Goal: Task Accomplishment & Management: Use online tool/utility

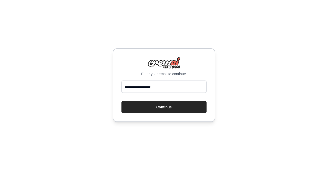
click at [162, 107] on button "Continue" at bounding box center [163, 107] width 85 height 12
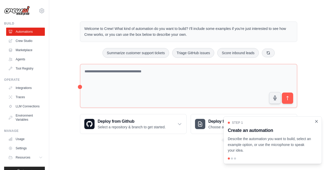
click at [316, 122] on icon "Close walkthrough" at bounding box center [316, 121] width 5 height 5
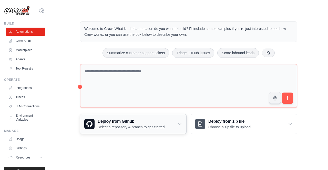
click at [179, 126] on icon at bounding box center [179, 124] width 5 height 5
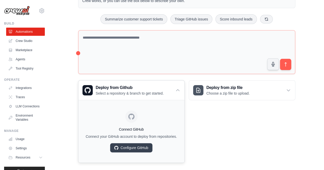
scroll to position [44, 0]
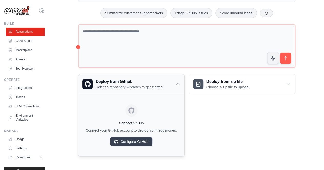
click at [178, 82] on icon at bounding box center [177, 84] width 5 height 5
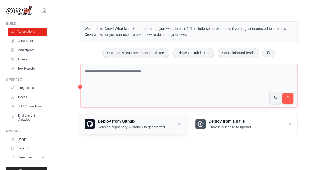
scroll to position [0, 0]
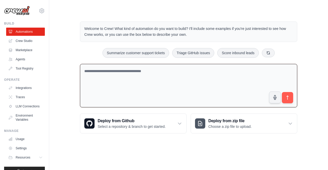
click at [178, 77] on textarea at bounding box center [188, 86] width 217 height 44
click at [150, 74] on textarea "To enrich screen reader interactions, please activate Accessibility in Grammarl…" at bounding box center [188, 86] width 217 height 44
type textarea "**********"
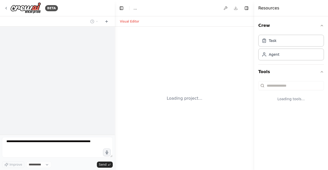
select select "****"
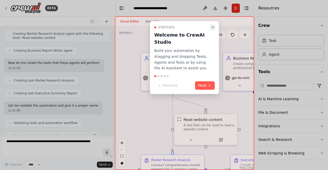
scroll to position [174, 0]
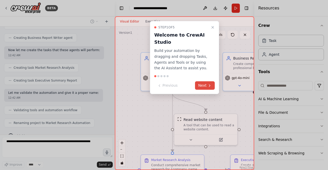
click at [205, 84] on button "Next" at bounding box center [205, 85] width 20 height 8
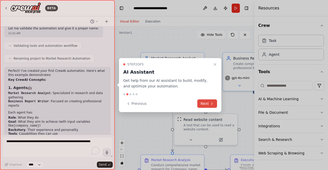
click at [203, 104] on button "Next" at bounding box center [207, 104] width 20 height 8
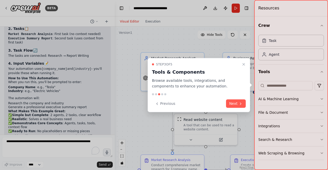
scroll to position [356, 0]
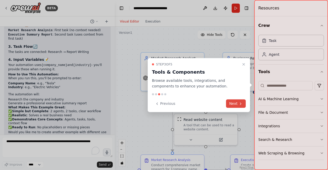
click at [232, 105] on button "Next" at bounding box center [236, 104] width 20 height 8
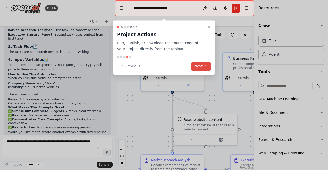
click at [203, 66] on button "Next" at bounding box center [201, 66] width 20 height 8
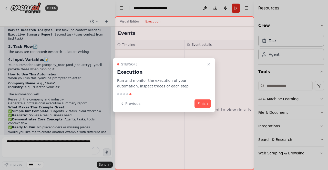
click at [205, 103] on button "Finish" at bounding box center [202, 104] width 16 height 8
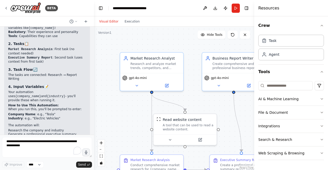
scroll to position [361, 0]
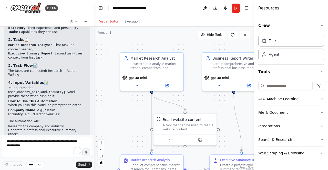
drag, startPoint x: 115, startPoint y: 94, endPoint x: 93, endPoint y: 97, distance: 21.5
click at [93, 97] on div "BETA i am new to crewai can you help me with some example 12:41 AM ▶ Thought pr…" at bounding box center [164, 85] width 328 height 170
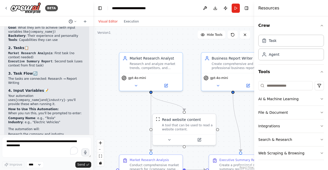
click at [75, 23] on button at bounding box center [73, 21] width 12 height 6
click at [75, 22] on div at bounding box center [46, 85] width 93 height 170
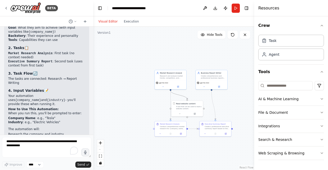
click at [184, 97] on icon "Edge from ee068d1a-5ada-4040-a08a-2299367565ef to 54adc1bf-5c00-4cfe-99dd-89c3b…" at bounding box center [179, 95] width 17 height 8
click at [172, 78] on div "Research and analyze market trends, competitors, and opportunities for {company…" at bounding box center [172, 77] width 25 height 4
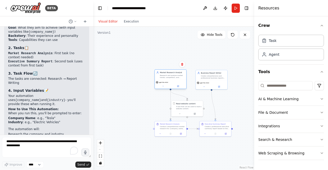
drag, startPoint x: 172, startPoint y: 78, endPoint x: 168, endPoint y: 78, distance: 4.1
click at [168, 78] on div "Research and analyze market trends, competitors, and opportunities for {company…" at bounding box center [172, 77] width 25 height 4
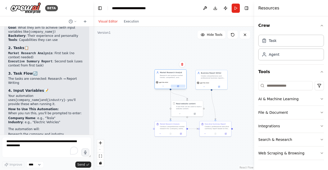
click at [179, 86] on icon at bounding box center [178, 87] width 2 height 2
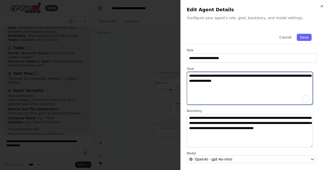
click at [216, 81] on textarea "**********" at bounding box center [250, 88] width 126 height 33
click at [227, 81] on textarea "**********" at bounding box center [250, 88] width 126 height 33
type textarea "**********"
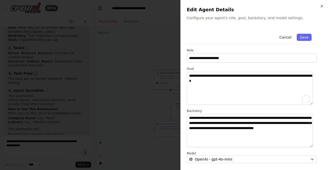
click at [284, 36] on button "Cancel" at bounding box center [285, 37] width 18 height 7
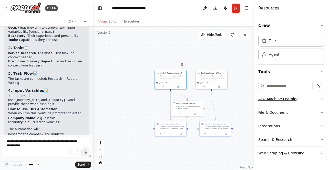
click at [320, 98] on icon "button" at bounding box center [322, 99] width 4 height 4
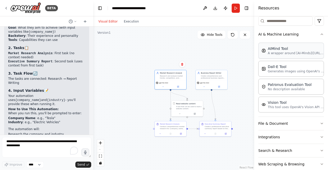
scroll to position [72, 0]
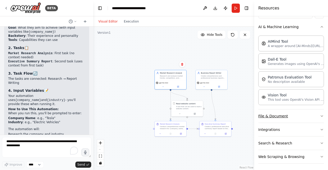
click at [320, 115] on icon "button" at bounding box center [322, 116] width 4 height 4
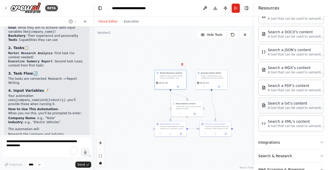
scroll to position [201, 0]
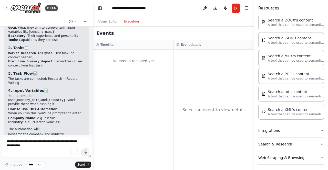
click at [132, 20] on button "Execution" at bounding box center [131, 21] width 21 height 6
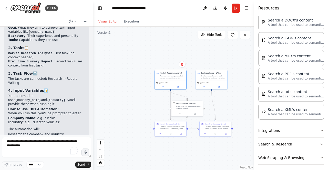
click at [109, 19] on button "Visual Editor" at bounding box center [107, 21] width 25 height 6
click at [237, 8] on button "Run" at bounding box center [236, 8] width 8 height 9
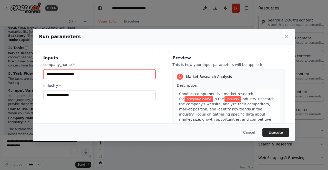
click at [82, 75] on input "company_name *" at bounding box center [99, 74] width 112 height 10
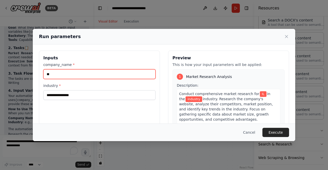
type input "*"
type input "****"
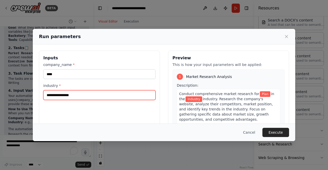
click at [68, 92] on input "industry *" at bounding box center [99, 95] width 112 height 10
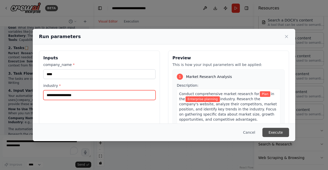
type input "**********"
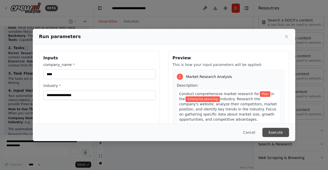
click at [271, 132] on button "Execute" at bounding box center [275, 132] width 27 height 9
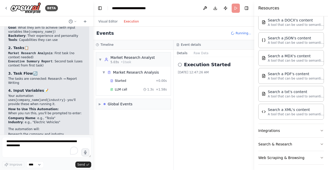
click at [131, 22] on button "Execution" at bounding box center [131, 21] width 21 height 6
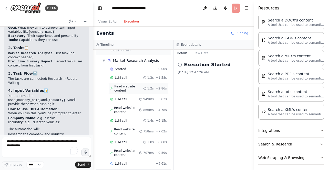
scroll to position [0, 0]
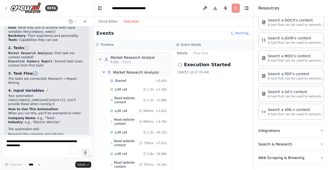
click at [103, 71] on span "▼" at bounding box center [103, 72] width 3 height 4
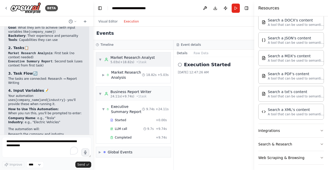
click at [99, 58] on span "▼" at bounding box center [100, 60] width 3 height 4
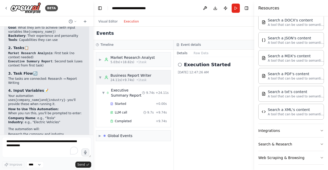
click at [101, 76] on span "▼" at bounding box center [100, 78] width 3 height 4
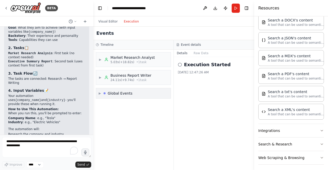
click at [101, 92] on span "▶" at bounding box center [100, 93] width 2 height 4
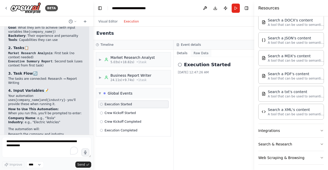
click at [200, 54] on button "Raw Data" at bounding box center [201, 53] width 21 height 7
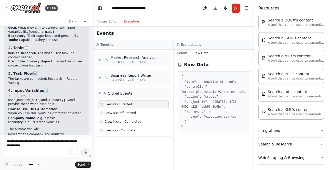
click at [183, 54] on button "Details" at bounding box center [182, 53] width 17 height 7
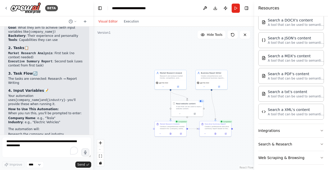
click at [108, 21] on button "Visual Editor" at bounding box center [107, 21] width 25 height 6
click at [171, 133] on icon at bounding box center [171, 133] width 2 height 2
click at [171, 133] on icon at bounding box center [170, 134] width 1 height 2
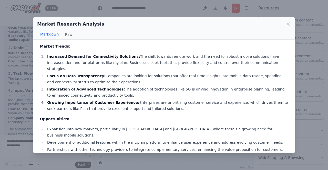
scroll to position [122, 0]
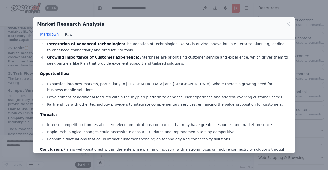
click at [65, 36] on button "Raw" at bounding box center [69, 35] width 14 height 10
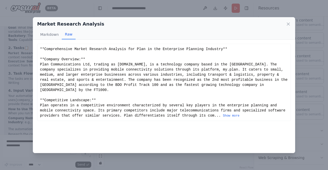
scroll to position [0, 0]
click at [287, 24] on icon at bounding box center [288, 24] width 5 height 5
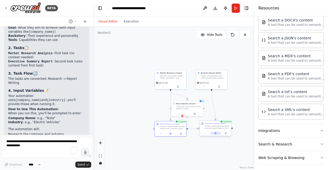
click at [216, 134] on button at bounding box center [215, 133] width 11 height 3
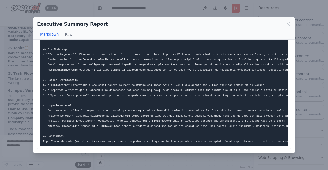
scroll to position [31, 0]
click at [288, 25] on icon at bounding box center [288, 24] width 5 height 5
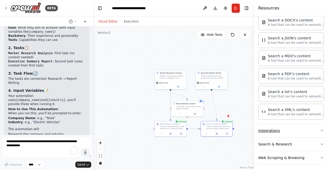
click at [313, 129] on button "Integrations" at bounding box center [291, 130] width 66 height 13
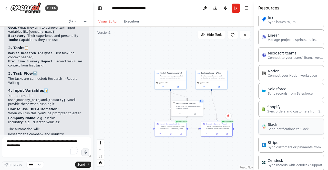
scroll to position [542, 0]
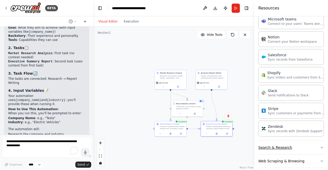
click at [310, 142] on button "Search & Research" at bounding box center [291, 147] width 66 height 13
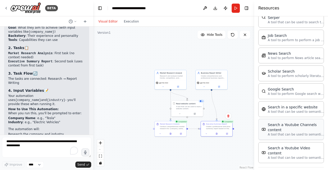
scroll to position [800, 0]
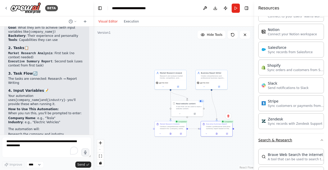
scroll to position [589, 0]
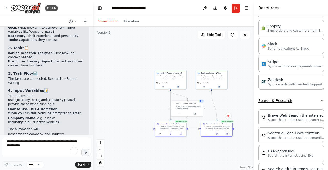
click at [321, 100] on icon "button" at bounding box center [322, 100] width 2 height 1
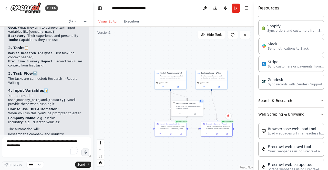
click at [320, 112] on icon "button" at bounding box center [322, 114] width 4 height 4
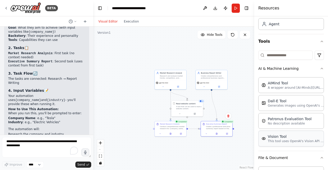
scroll to position [56, 0]
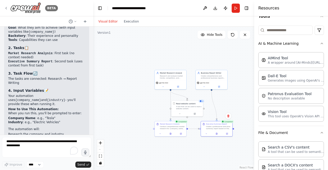
click at [27, 5] on img at bounding box center [25, 8] width 31 height 12
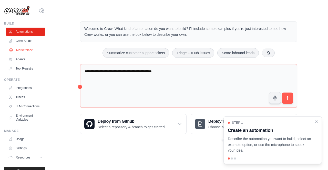
click at [27, 52] on link "Marketplace" at bounding box center [26, 50] width 39 height 8
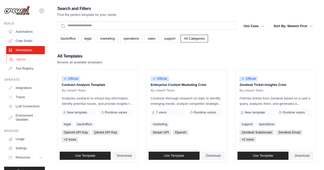
click at [23, 59] on link "Agents" at bounding box center [26, 59] width 39 height 8
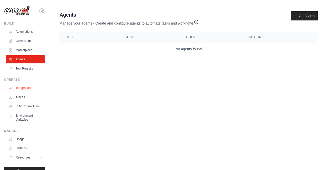
click at [26, 88] on link "Integrations" at bounding box center [26, 88] width 39 height 8
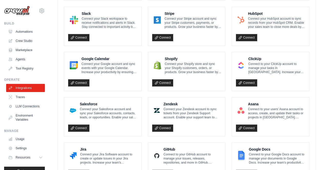
scroll to position [102, 0]
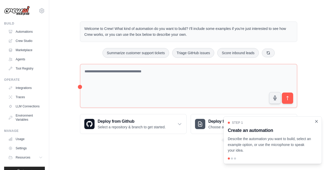
click at [317, 121] on icon "Close walkthrough" at bounding box center [316, 121] width 2 height 2
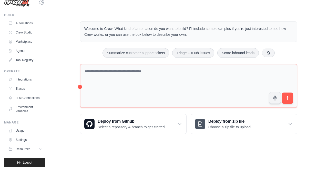
scroll to position [13, 0]
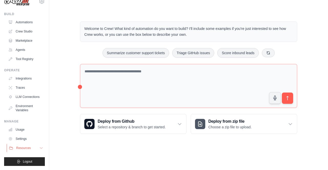
click at [39, 149] on icon at bounding box center [41, 148] width 4 height 4
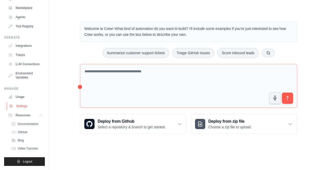
scroll to position [50, 0]
click at [25, 147] on span "Video Tutorials" at bounding box center [28, 149] width 20 height 4
click at [23, 147] on span "Video Tutorials" at bounding box center [28, 149] width 20 height 4
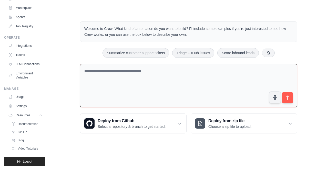
click at [96, 66] on textarea at bounding box center [188, 86] width 217 height 44
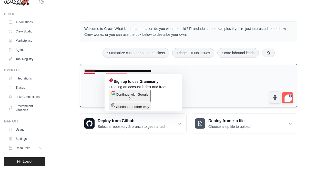
drag, startPoint x: 112, startPoint y: 71, endPoint x: 89, endPoint y: 71, distance: 22.5
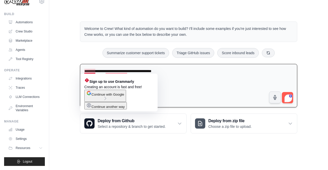
drag, startPoint x: 89, startPoint y: 71, endPoint x: 191, endPoint y: 79, distance: 102.3
click at [191, 79] on textarea "**********" at bounding box center [188, 86] width 217 height 44
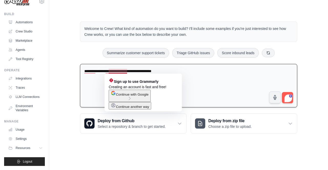
click at [123, 70] on textarea "**********" at bounding box center [188, 86] width 217 height 44
click at [127, 71] on textarea "**********" at bounding box center [188, 86] width 217 height 44
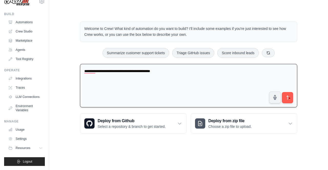
type textarea "**********"
click at [195, 69] on textarea "**********" at bounding box center [188, 86] width 217 height 44
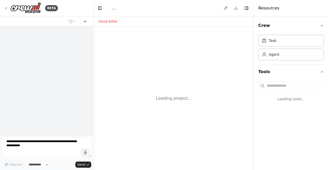
select select "****"
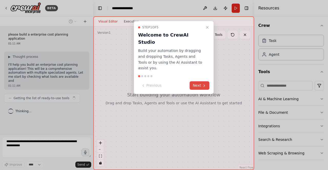
click at [199, 81] on button "Next" at bounding box center [200, 85] width 20 height 8
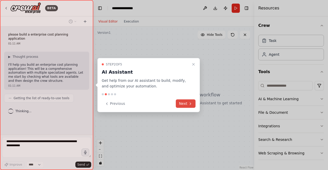
click at [184, 107] on button "Next" at bounding box center [186, 104] width 20 height 8
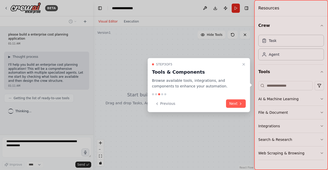
click at [233, 104] on button "Next" at bounding box center [236, 104] width 20 height 8
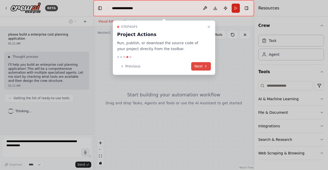
click at [206, 64] on button "Next" at bounding box center [201, 66] width 20 height 8
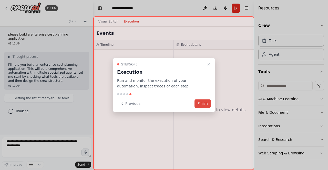
click at [201, 104] on button "Finish" at bounding box center [202, 104] width 16 height 8
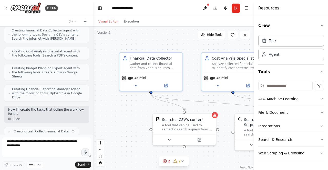
scroll to position [152, 0]
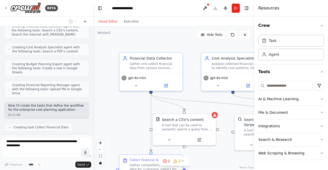
click at [249, 4] on header "**********" at bounding box center [173, 8] width 161 height 16
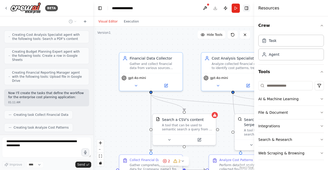
click at [246, 6] on button "Toggle Right Sidebar" at bounding box center [246, 8] width 7 height 7
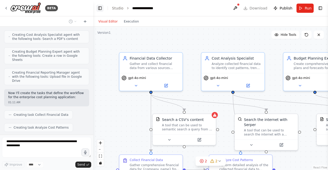
click at [99, 7] on button "Toggle Left Sidebar" at bounding box center [99, 8] width 7 height 7
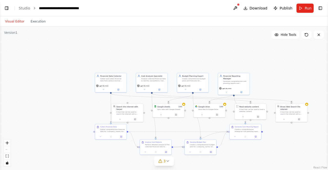
scroll to position [450, 0]
click at [168, 162] on icon at bounding box center [168, 161] width 2 height 1
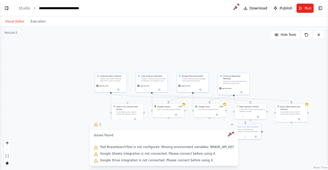
scroll to position [763, 0]
click at [288, 153] on div ".deletable-edge-delete-btn { width: 20px; height: 20px; border: 0px solid #ffff…" at bounding box center [164, 99] width 328 height 144
click at [230, 125] on icon at bounding box center [232, 125] width 4 height 4
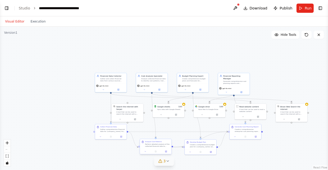
click at [162, 146] on div "Perform detailed analysis of the collected financial data to identify cost tren…" at bounding box center [157, 145] width 25 height 4
click at [318, 8] on button "Toggle Right Sidebar" at bounding box center [320, 8] width 7 height 7
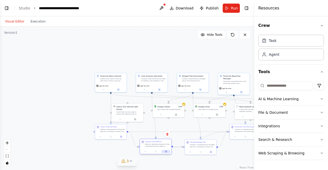
click at [167, 152] on button at bounding box center [166, 151] width 9 height 3
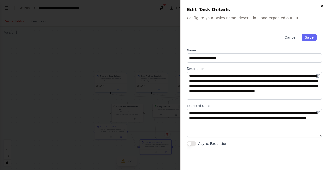
click at [321, 7] on icon "button" at bounding box center [322, 6] width 2 height 2
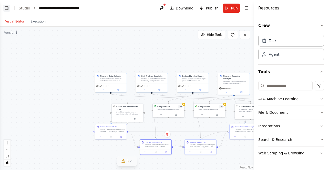
click at [6, 7] on button "Toggle Left Sidebar" at bounding box center [6, 8] width 7 height 7
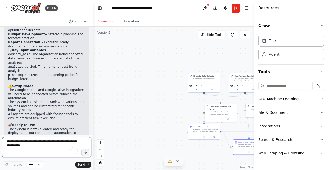
click at [18, 144] on textarea "To enrich screen reader interactions, please activate Accessibility in Grammarl…" at bounding box center [46, 147] width 89 height 20
type textarea "*"
type textarea "**********"
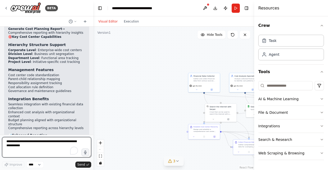
scroll to position [1549, 0]
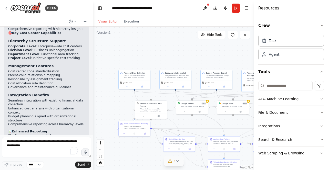
drag, startPoint x: 181, startPoint y: 121, endPoint x: 111, endPoint y: 118, distance: 70.0
click at [111, 118] on div ".deletable-edge-delete-btn { width: 20px; height: 20px; border: 0px solid #ffff…" at bounding box center [173, 99] width 161 height 144
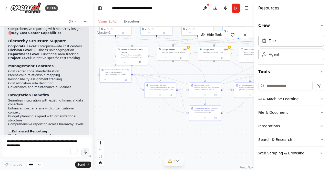
drag, startPoint x: 195, startPoint y: 118, endPoint x: 180, endPoint y: 70, distance: 50.8
click at [180, 70] on div ".deletable-edge-delete-btn { width: 20px; height: 20px; border: 0px solid #ffff…" at bounding box center [173, 99] width 161 height 144
click at [114, 74] on div "Design and establish a comprehensive cost center hierarchy structure for {compa…" at bounding box center [117, 73] width 25 height 4
drag, startPoint x: 114, startPoint y: 74, endPoint x: 106, endPoint y: 73, distance: 7.4
click at [106, 73] on div "Design and establish a comprehensive cost center hierarchy structure for {compa…" at bounding box center [117, 73] width 25 height 4
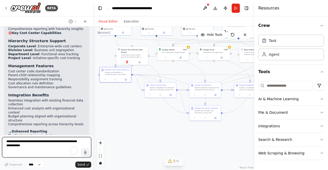
click at [27, 147] on textarea "To enrich screen reader interactions, please activate Accessibility in Grammarl…" at bounding box center [46, 147] width 89 height 20
type textarea "**********"
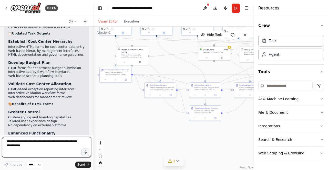
scroll to position [2327, 0]
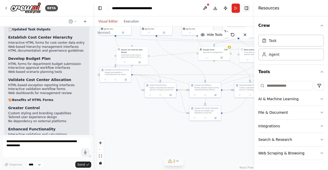
click at [248, 6] on button "Toggle Right Sidebar" at bounding box center [246, 8] width 7 height 7
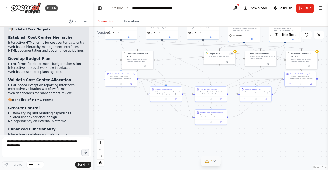
drag, startPoint x: 291, startPoint y: 113, endPoint x: 296, endPoint y: 117, distance: 7.0
click at [296, 117] on div ".deletable-edge-delete-btn { width: 20px; height: 20px; border: 0px solid #ffff…" at bounding box center [210, 99] width 235 height 144
click at [29, 144] on textarea "To enrich screen reader interactions, please activate Accessibility in Grammarl…" at bounding box center [46, 147] width 89 height 20
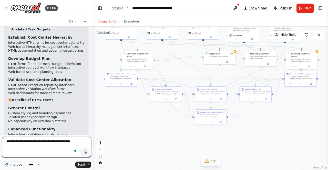
type textarea "**********"
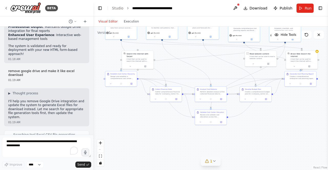
scroll to position [2559, 0]
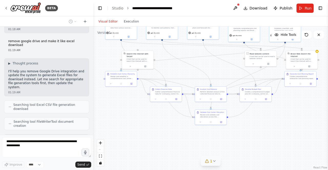
click at [213, 161] on icon at bounding box center [214, 161] width 2 height 1
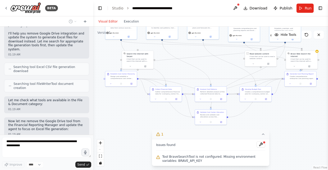
scroll to position [2629, 0]
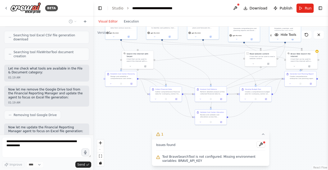
click at [286, 120] on div ".deletable-edge-delete-btn { width: 20px; height: 20px; border: 0px solid #ffff…" at bounding box center [210, 99] width 235 height 144
click at [264, 135] on icon at bounding box center [263, 134] width 4 height 4
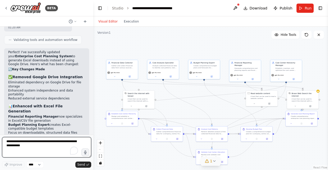
drag, startPoint x: 204, startPoint y: 67, endPoint x: 205, endPoint y: 106, distance: 39.2
click at [205, 106] on div ".deletable-edge-delete-btn { width: 20px; height: 20px; border: 0px solid #ffff…" at bounding box center [210, 99] width 235 height 144
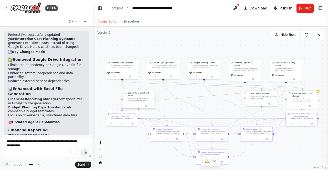
click at [146, 98] on div "A tool that can be used to search the internet with a search_query. Supports di…" at bounding box center [140, 100] width 25 height 4
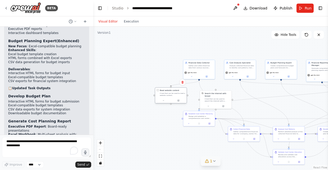
drag, startPoint x: 260, startPoint y: 95, endPoint x: 167, endPoint y: 92, distance: 92.3
click at [167, 92] on div "A tool that can be used to read a website content." at bounding box center [172, 94] width 25 height 4
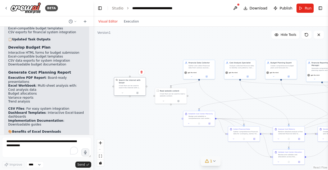
scroll to position [3079, 0]
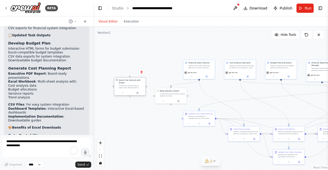
drag, startPoint x: 212, startPoint y: 99, endPoint x: 125, endPoint y: 87, distance: 88.0
click at [125, 87] on div "Search the internet with Serper A tool that can be used to search the internet …" at bounding box center [130, 84] width 32 height 13
click at [251, 112] on div ".deletable-edge-delete-btn { width: 20px; height: 20px; border: 0px solid #ffff…" at bounding box center [210, 99] width 235 height 144
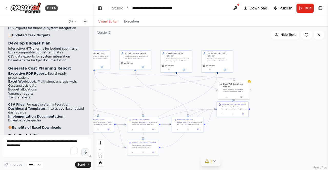
drag, startPoint x: 256, startPoint y: 111, endPoint x: 206, endPoint y: 103, distance: 50.4
click at [122, 105] on div ".deletable-edge-delete-btn { width: 20px; height: 20px; border: 0px solid #ffff…" at bounding box center [210, 99] width 235 height 144
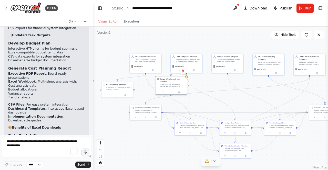
drag, startPoint x: 252, startPoint y: 90, endPoint x: 170, endPoint y: 84, distance: 81.8
click at [170, 84] on div "A tool that can be used to search the internet with a search_query." at bounding box center [172, 86] width 25 height 4
click at [213, 84] on div ".deletable-edge-delete-btn { width: 20px; height: 20px; border: 0px solid #ffff…" at bounding box center [210, 99] width 235 height 144
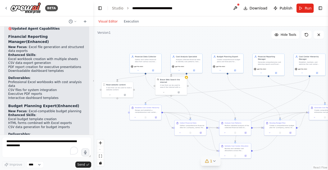
scroll to position [2951, 0]
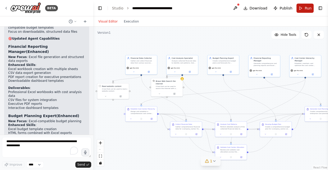
click at [307, 8] on span "Run" at bounding box center [308, 8] width 7 height 5
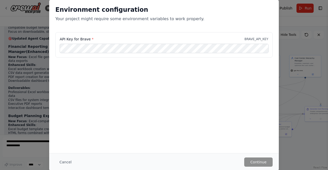
drag, startPoint x: 67, startPoint y: 162, endPoint x: 117, endPoint y: 160, distance: 50.5
click at [68, 162] on button "Cancel" at bounding box center [65, 162] width 20 height 9
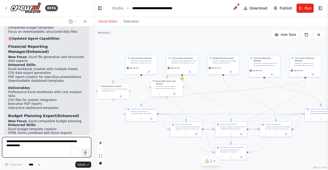
click at [42, 145] on textarea "To enrich screen reader interactions, please activate Accessibility in Grammarl…" at bounding box center [46, 147] width 89 height 20
type textarea "**********"
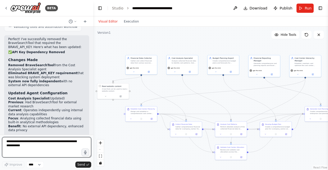
scroll to position [3509, 0]
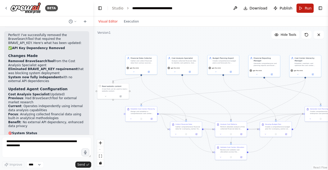
click at [308, 10] on span "Run" at bounding box center [308, 8] width 7 height 5
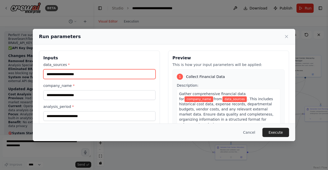
click at [86, 72] on input "data_sources *" at bounding box center [99, 74] width 112 height 10
type input "******"
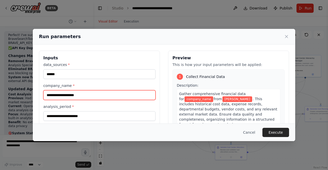
click at [86, 97] on input "company_name *" at bounding box center [99, 95] width 112 height 10
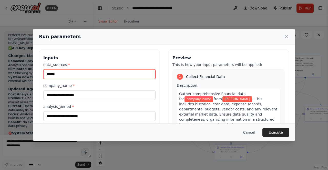
drag, startPoint x: 63, startPoint y: 75, endPoint x: 0, endPoint y: 66, distance: 63.0
click at [0, 66] on div "Run parameters Inputs data_sources * ****** company_name * analysis_period * pl…" at bounding box center [164, 85] width 328 height 170
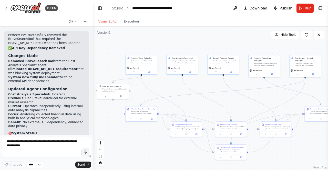
click at [308, 8] on span "Run" at bounding box center [308, 8] width 7 height 5
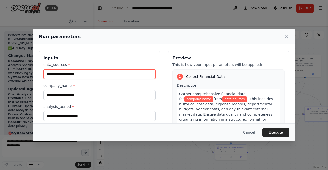
click at [89, 75] on input "data_sources *" at bounding box center [99, 74] width 112 height 10
type input "****"
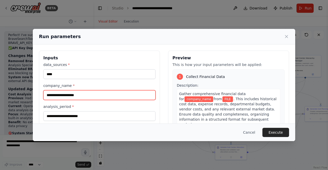
click at [105, 97] on input "company_name *" at bounding box center [99, 95] width 112 height 10
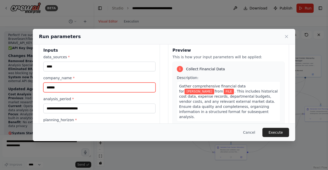
scroll to position [26, 0]
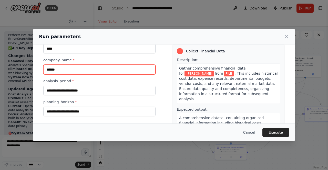
type input "******"
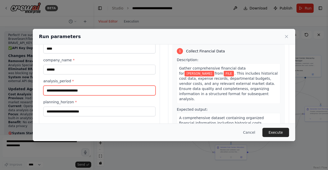
click at [116, 94] on input "analysis_period *" at bounding box center [99, 91] width 112 height 10
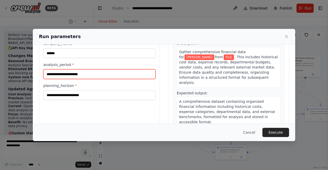
scroll to position [54, 0]
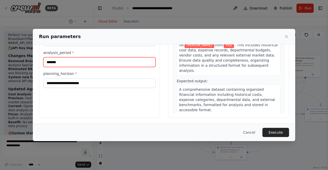
type input "*******"
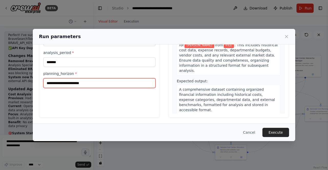
click at [111, 84] on input "planning_horizon *" at bounding box center [99, 83] width 112 height 10
type input "********"
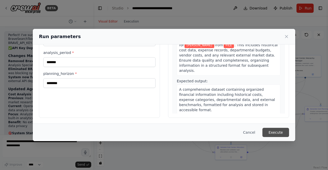
click at [281, 130] on button "Execute" at bounding box center [275, 132] width 27 height 9
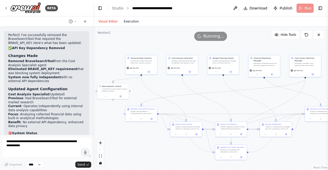
click at [131, 22] on button "Execution" at bounding box center [131, 21] width 21 height 6
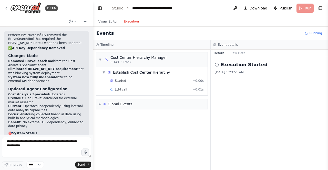
click at [110, 21] on button "Visual Editor" at bounding box center [107, 21] width 25 height 6
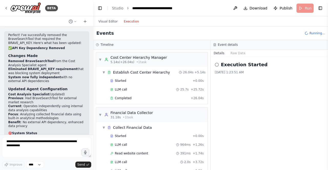
click at [134, 21] on button "Execution" at bounding box center [131, 21] width 21 height 6
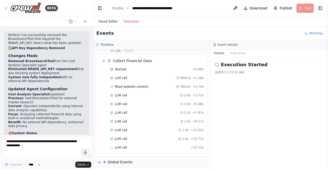
scroll to position [75, 0]
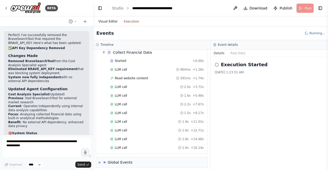
click at [111, 20] on button "Visual Editor" at bounding box center [107, 21] width 25 height 6
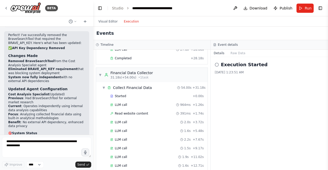
click at [127, 21] on button "Execution" at bounding box center [131, 21] width 21 height 6
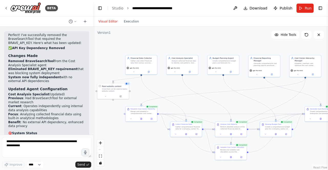
click at [111, 22] on button "Visual Editor" at bounding box center [107, 21] width 25 height 6
click at [141, 119] on icon at bounding box center [141, 119] width 1 height 0
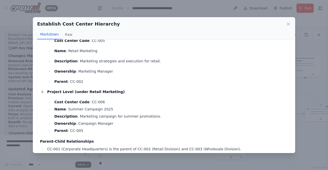
scroll to position [231, 0]
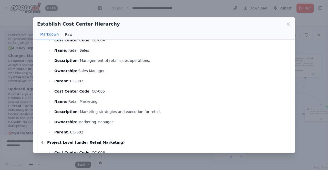
click at [68, 34] on button "Raw" at bounding box center [69, 35] width 14 height 10
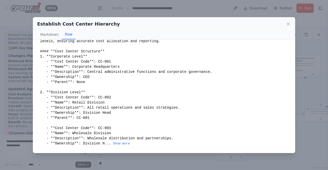
scroll to position [33, 0]
click at [118, 143] on button "Show more" at bounding box center [121, 144] width 17 height 4
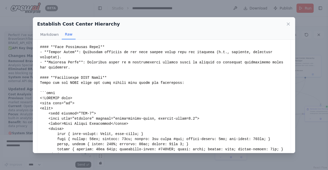
scroll to position [315, 0]
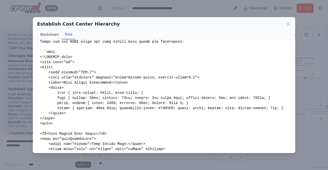
click at [46, 34] on button "Markdown" at bounding box center [49, 35] width 25 height 10
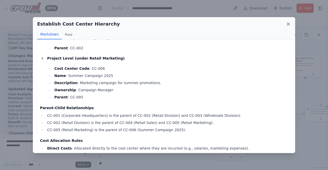
click at [289, 23] on icon at bounding box center [288, 24] width 3 height 3
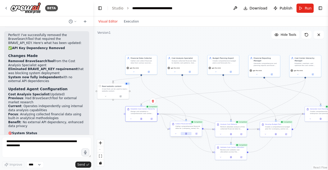
click at [187, 134] on icon at bounding box center [186, 134] width 2 height 2
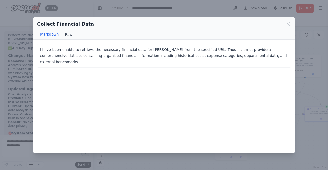
click at [70, 35] on button "Raw" at bounding box center [69, 35] width 14 height 10
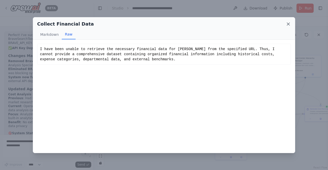
click at [288, 22] on icon at bounding box center [288, 24] width 5 height 5
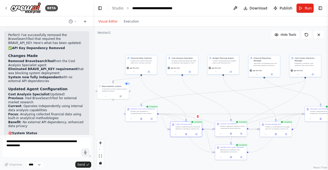
click at [231, 136] on div at bounding box center [231, 133] width 32 height 5
click at [231, 134] on icon at bounding box center [231, 134] width 1 height 0
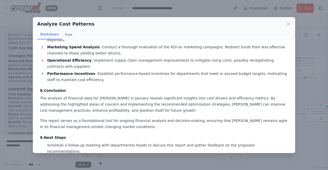
scroll to position [296, 0]
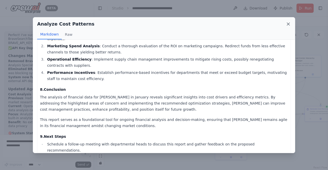
click at [287, 23] on icon at bounding box center [288, 24] width 3 height 3
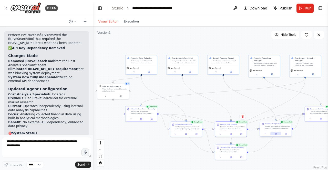
click at [276, 134] on icon at bounding box center [276, 134] width 2 height 2
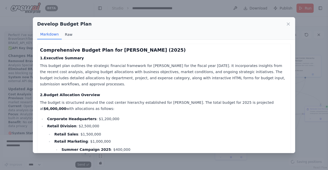
click at [65, 34] on button "Raw" at bounding box center [69, 35] width 14 height 10
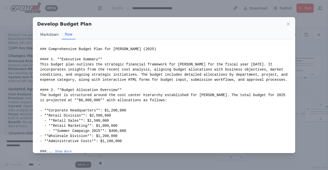
click at [55, 35] on button "Markdown" at bounding box center [49, 35] width 25 height 10
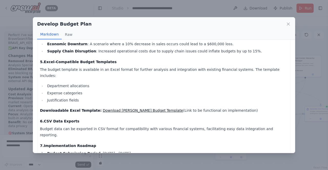
scroll to position [499, 0]
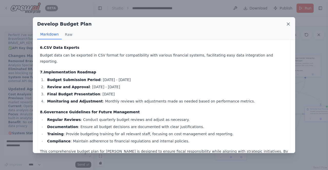
click at [289, 23] on icon at bounding box center [288, 24] width 3 height 3
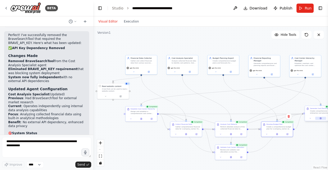
click at [321, 118] on button at bounding box center [320, 118] width 11 height 3
click at [320, 118] on icon at bounding box center [320, 119] width 2 height 2
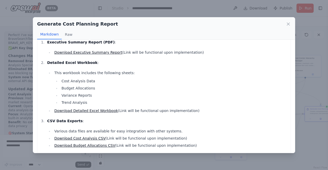
scroll to position [0, 0]
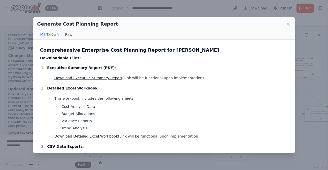
click at [103, 78] on link "Download Executive Summary Report" at bounding box center [88, 78] width 68 height 4
click at [107, 79] on link "Download Executive Summary Report" at bounding box center [88, 78] width 68 height 4
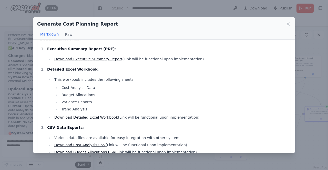
scroll to position [26, 0]
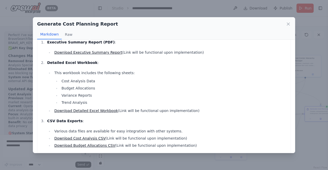
click at [106, 109] on link "Download Detailed Excel Workbook" at bounding box center [86, 111] width 64 height 4
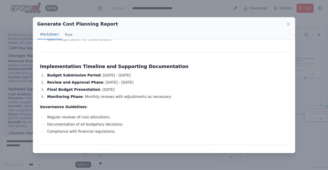
scroll to position [667, 0]
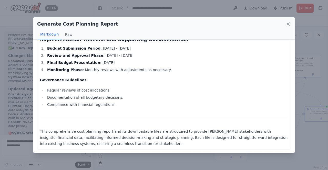
click at [287, 23] on icon at bounding box center [288, 24] width 3 height 3
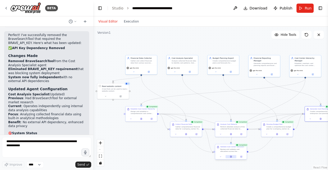
click at [231, 157] on icon at bounding box center [230, 157] width 1 height 2
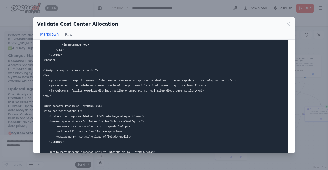
scroll to position [415, 0]
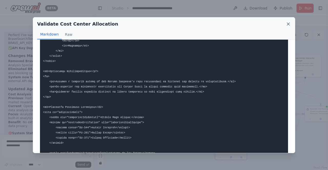
click at [287, 24] on icon at bounding box center [288, 24] width 5 height 5
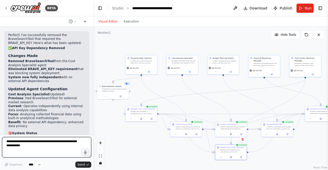
click at [33, 146] on textarea "To enrich screen reader interactions, please activate Accessibility in Grammarl…" at bounding box center [46, 147] width 89 height 20
type textarea "**********"
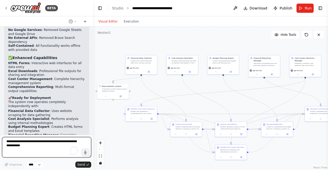
scroll to position [3655, 0]
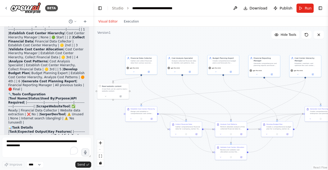
scroll to position [3963, 0]
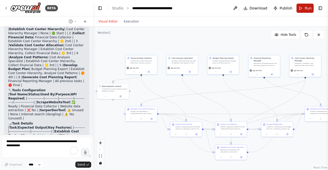
click at [305, 9] on span "Run" at bounding box center [308, 8] width 7 height 5
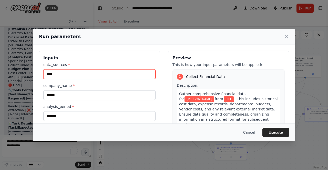
click at [65, 76] on input "****" at bounding box center [99, 74] width 112 height 10
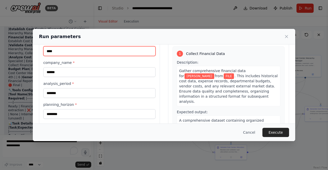
scroll to position [0, 0]
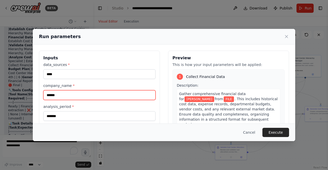
drag, startPoint x: 65, startPoint y: 94, endPoint x: 41, endPoint y: 95, distance: 24.1
click at [41, 95] on div "Inputs data_sources * **** company_name * ****** analysis_period * ******* plan…" at bounding box center [99, 111] width 121 height 121
type input "*****"
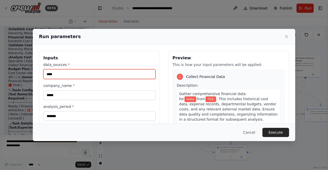
drag, startPoint x: 60, startPoint y: 72, endPoint x: 24, endPoint y: 67, distance: 37.0
click at [24, 67] on div "Run parameters Inputs data_sources * **** company_name * ***** analysis_period …" at bounding box center [164, 85] width 328 height 170
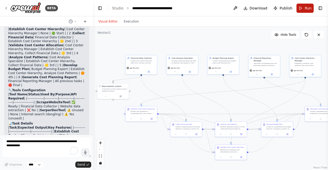
click at [307, 6] on span "Run" at bounding box center [308, 8] width 7 height 5
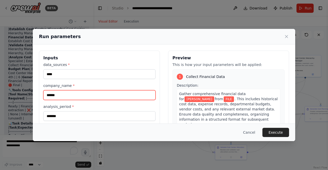
drag, startPoint x: 65, startPoint y: 94, endPoint x: 22, endPoint y: 96, distance: 43.8
click at [22, 96] on div "Run parameters Inputs data_sources * **** company_name * ****** analysis_period…" at bounding box center [164, 85] width 328 height 170
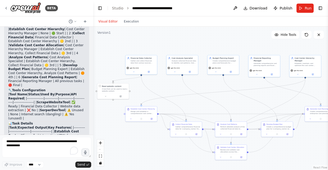
click at [306, 8] on span "Run" at bounding box center [308, 8] width 7 height 5
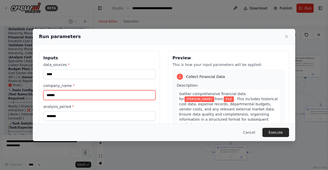
click at [96, 98] on input "******" at bounding box center [99, 95] width 112 height 10
type input "*"
type input "*****"
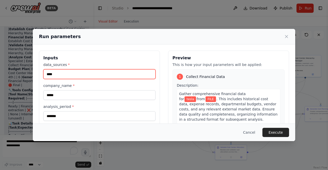
click at [54, 73] on input "****" at bounding box center [99, 74] width 112 height 10
type input "*"
type input "********"
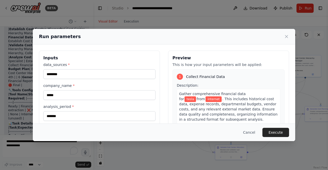
click at [278, 133] on button "Execute" at bounding box center [275, 132] width 27 height 9
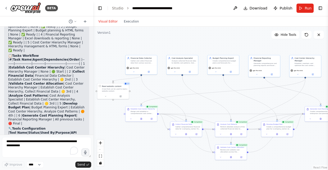
scroll to position [3861, 0]
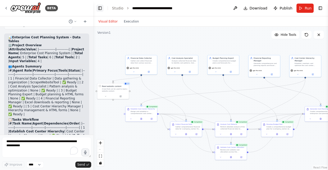
click at [98, 9] on button "Toggle Left Sidebar" at bounding box center [99, 8] width 7 height 7
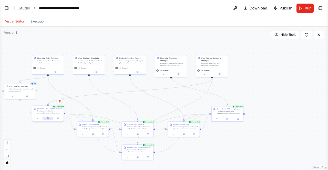
click at [48, 118] on icon at bounding box center [47, 119] width 1 height 2
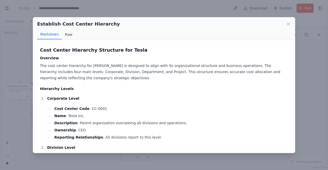
click at [68, 35] on button "Raw" at bounding box center [69, 35] width 14 height 10
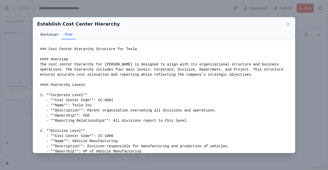
click at [49, 32] on button "Markdown" at bounding box center [49, 35] width 25 height 10
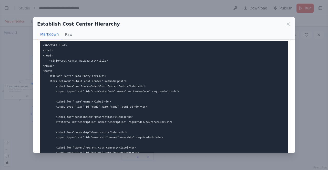
scroll to position [538, 0]
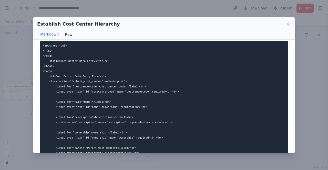
click at [69, 35] on button "Raw" at bounding box center [69, 35] width 14 height 10
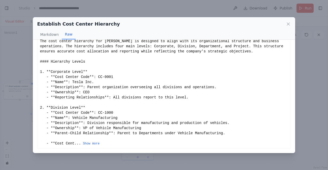
scroll to position [23, 0]
click at [57, 37] on button "Markdown" at bounding box center [49, 35] width 25 height 10
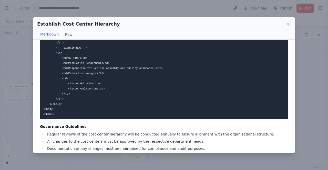
scroll to position [793, 0]
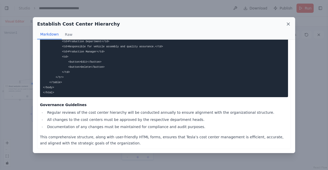
click at [288, 22] on icon at bounding box center [288, 24] width 5 height 5
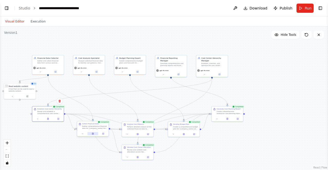
click at [93, 134] on icon at bounding box center [93, 134] width 2 height 2
click at [94, 133] on icon at bounding box center [94, 134] width 1 height 2
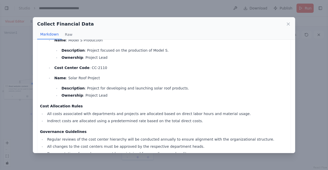
scroll to position [312, 0]
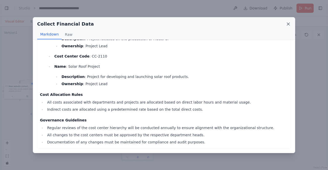
click at [288, 23] on icon at bounding box center [288, 24] width 3 height 3
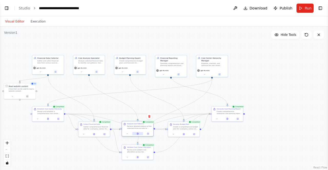
click at [138, 134] on icon at bounding box center [137, 134] width 1 height 2
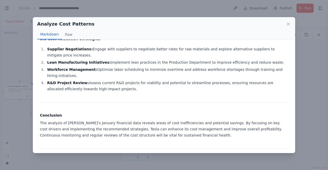
scroll to position [479, 0]
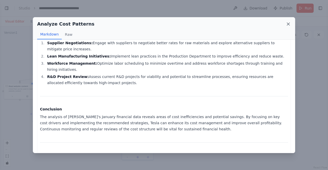
click at [287, 23] on icon at bounding box center [288, 24] width 3 height 3
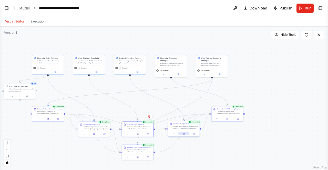
click at [186, 133] on button at bounding box center [183, 133] width 11 height 3
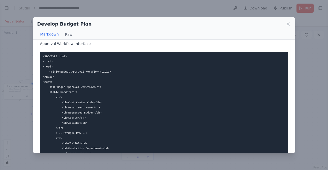
scroll to position [564, 0]
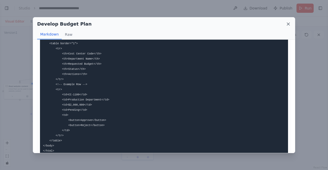
click at [290, 23] on icon at bounding box center [288, 24] width 5 height 5
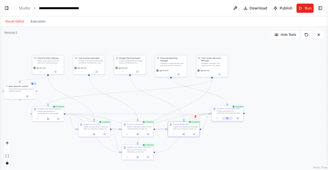
click at [227, 119] on icon at bounding box center [227, 119] width 1 height 2
click at [227, 119] on icon at bounding box center [227, 119] width 1 height 0
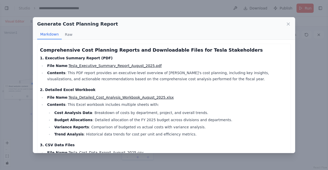
click at [139, 65] on link "Tesla_Executive_Summary_Report_August_2025.pdf" at bounding box center [114, 66] width 93 height 4
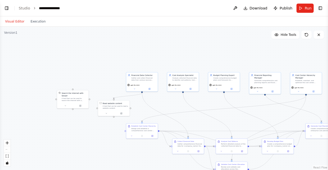
drag, startPoint x: 273, startPoint y: 130, endPoint x: 194, endPoint y: 95, distance: 86.2
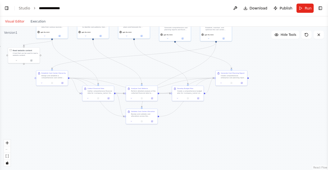
drag, startPoint x: 230, startPoint y: 112, endPoint x: 140, endPoint y: 58, distance: 104.5
click at [140, 58] on div ".deletable-edge-delete-btn { width: 20px; height: 20px; border: 0px solid #ffff…" at bounding box center [164, 99] width 328 height 144
click at [209, 115] on div ".deletable-edge-delete-btn { width: 20px; height: 20px; border: 0px solid #ffff…" at bounding box center [164, 99] width 328 height 144
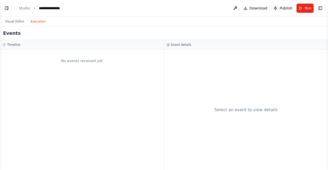
click at [36, 20] on button "Execution" at bounding box center [37, 21] width 21 height 6
click at [18, 21] on button "Visual Editor" at bounding box center [14, 21] width 25 height 6
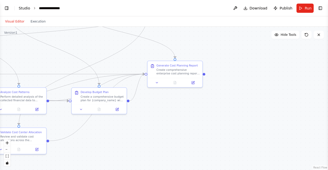
click at [22, 8] on link "Studio" at bounding box center [25, 8] width 12 height 4
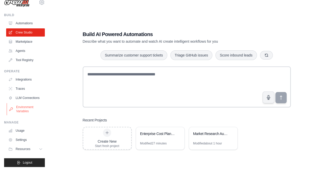
scroll to position [13, 0]
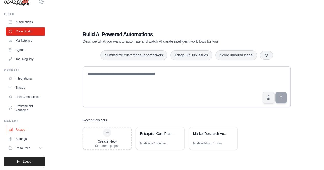
click at [22, 131] on link "Usage" at bounding box center [26, 130] width 39 height 8
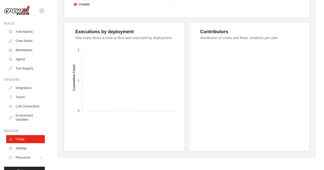
scroll to position [13, 0]
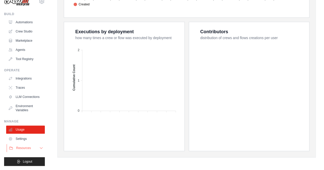
click at [35, 149] on button "Resources" at bounding box center [26, 148] width 39 height 8
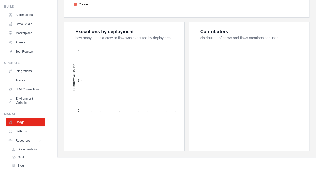
scroll to position [0, 0]
